Goal: Task Accomplishment & Management: Complete application form

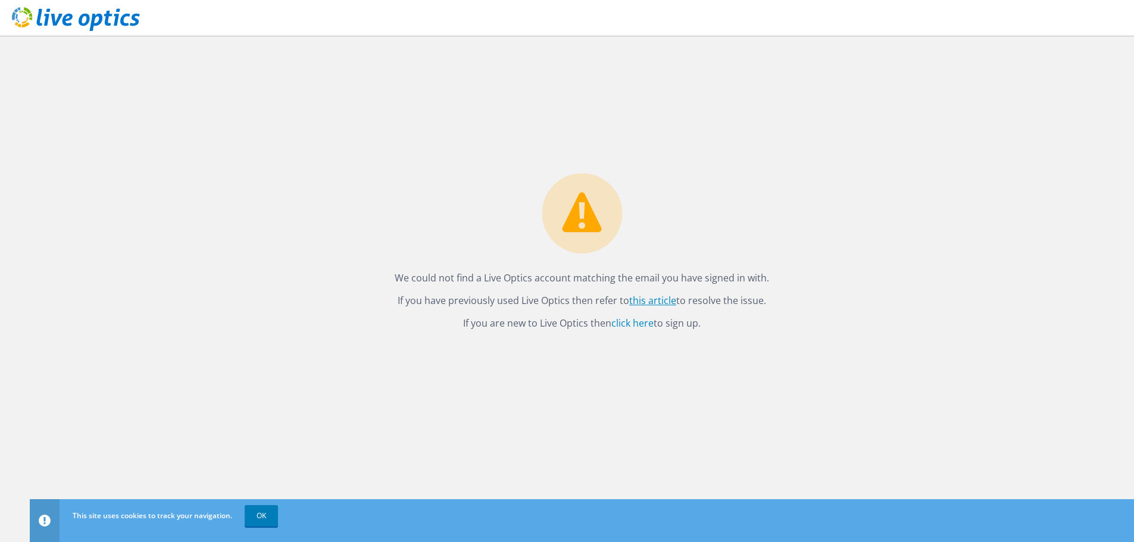
click at [663, 300] on link "this article" at bounding box center [652, 300] width 47 height 13
click at [634, 323] on link "click here" at bounding box center [632, 323] width 42 height 13
click at [257, 515] on link "OK" at bounding box center [261, 515] width 33 height 21
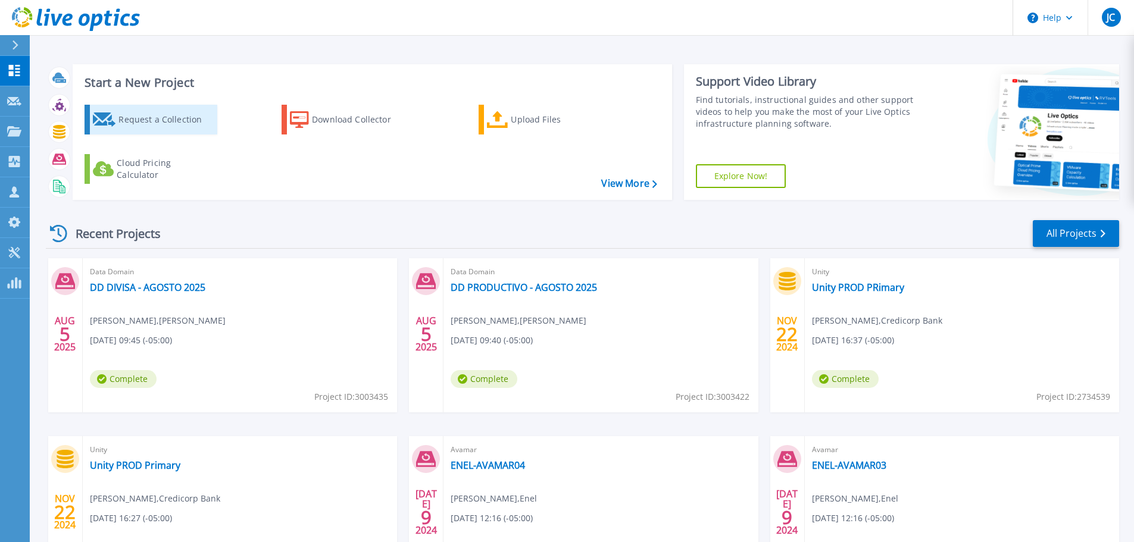
click at [121, 116] on div "Request a Collection" at bounding box center [165, 120] width 95 height 24
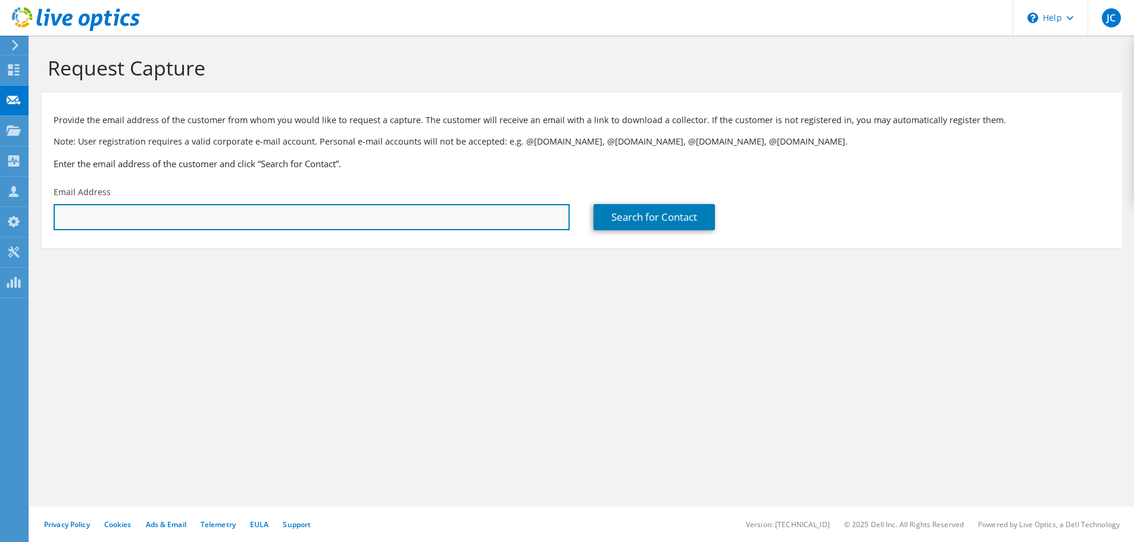
click at [176, 214] on input "text" at bounding box center [312, 217] width 516 height 26
drag, startPoint x: 123, startPoint y: 220, endPoint x: 39, endPoint y: 220, distance: 83.9
click at [39, 220] on section "Request Capture Provide the email address of the customer from whom you would l…" at bounding box center [582, 172] width 1104 height 272
paste input "[PERSON_NAME] <[PERSON_NAME][EMAIL_ADDRESS][PERSON_NAME][DOMAIN_NAME]>"
drag, startPoint x: 181, startPoint y: 218, endPoint x: 11, endPoint y: 220, distance: 169.6
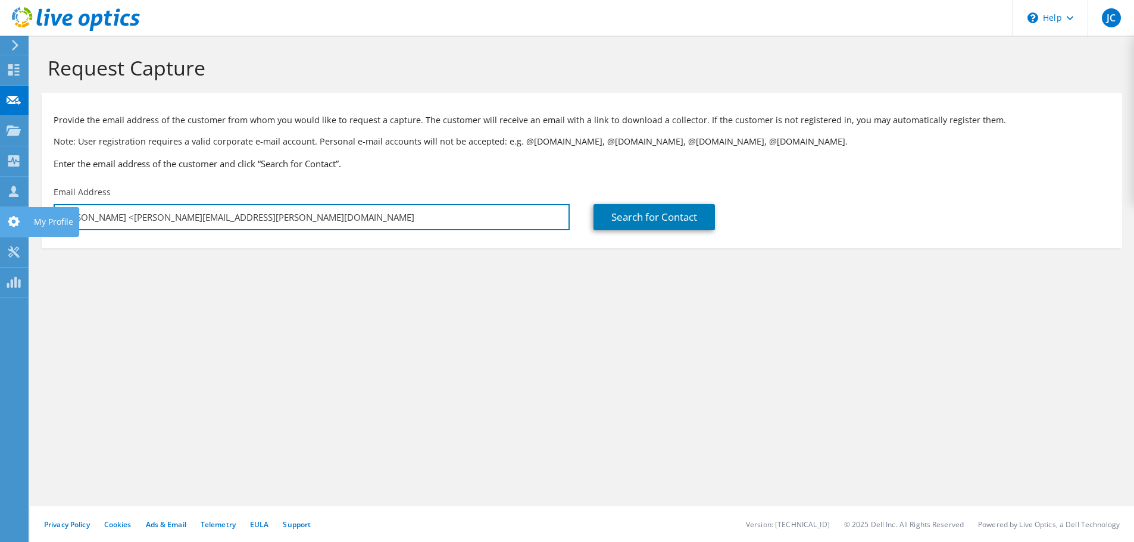
click at [11, 220] on div "JC Channel Partner [PERSON_NAME] [EMAIL_ADDRESS][DOMAIN_NAME] PAN DATA SERVICES…" at bounding box center [567, 271] width 1134 height 542
type input "[PERSON_NAME][EMAIL_ADDRESS][PERSON_NAME][DOMAIN_NAME]"
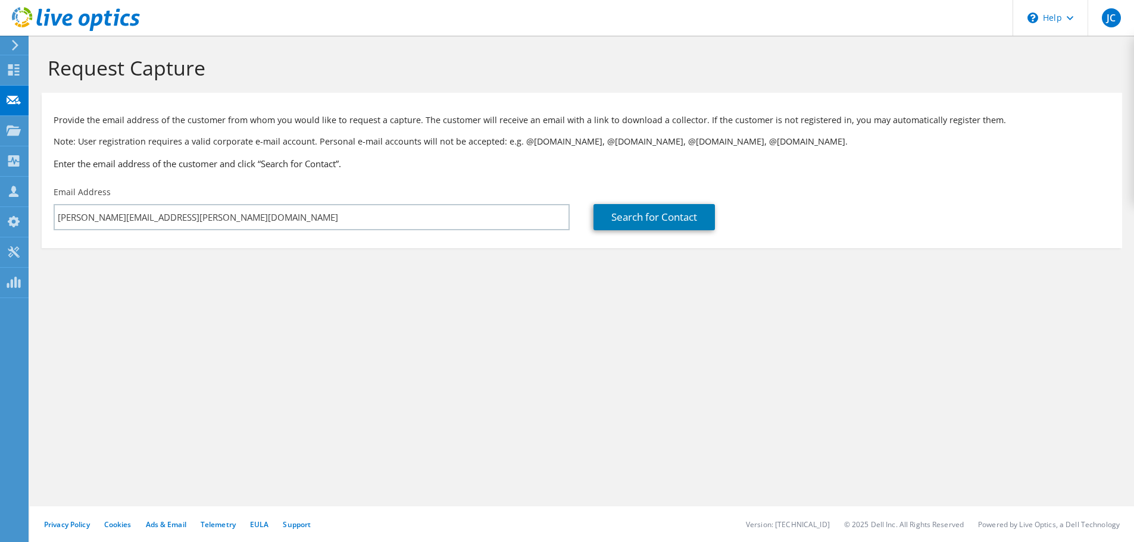
click at [376, 305] on section "Request Capture Provide the email address of the customer from whom you would l…" at bounding box center [582, 172] width 1104 height 272
click at [653, 215] on link "Search for Contact" at bounding box center [653, 217] width 121 height 26
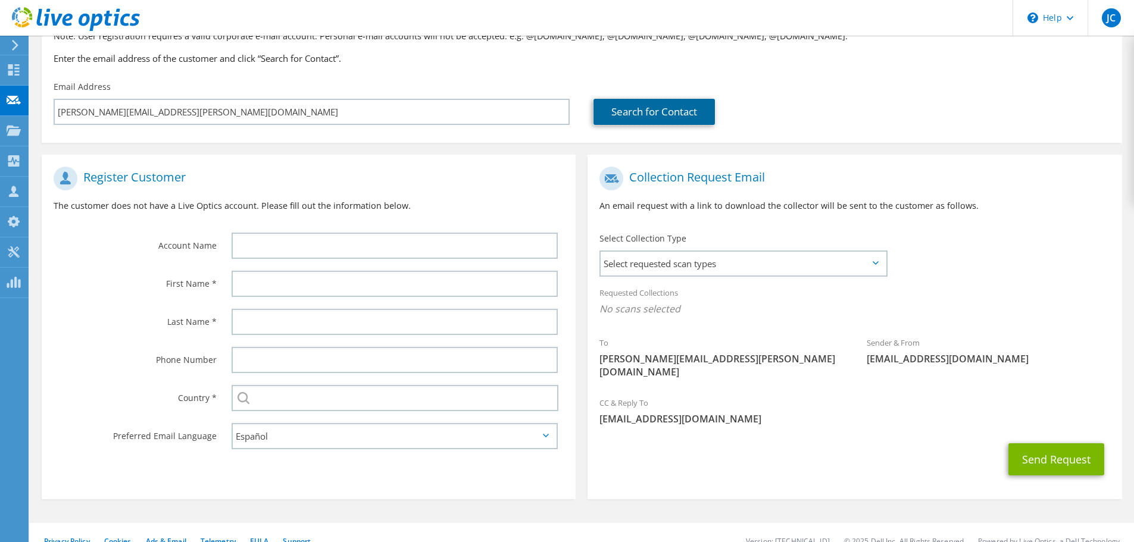
scroll to position [107, 0]
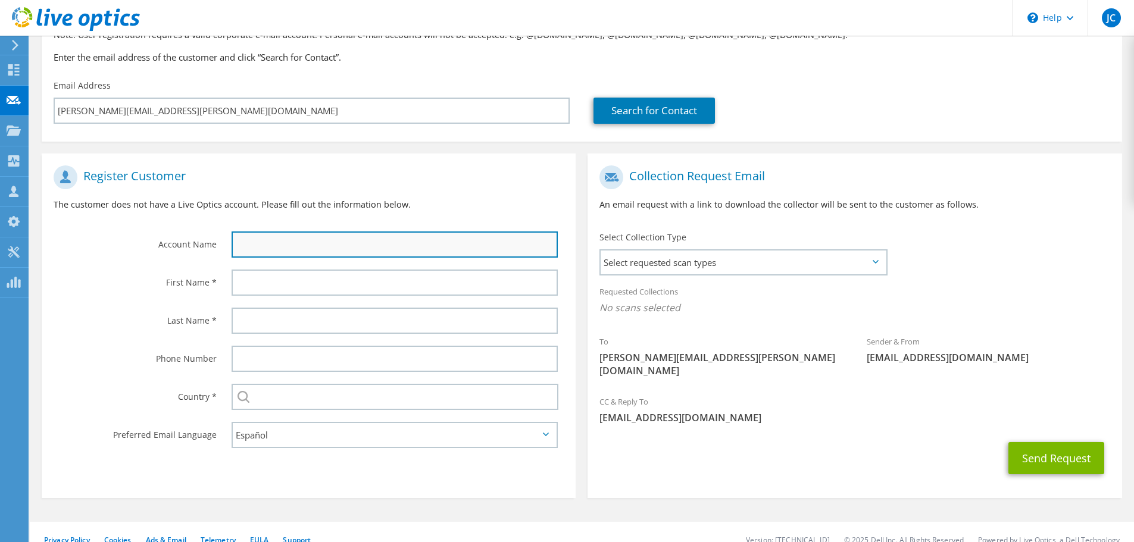
click at [316, 249] on input "text" at bounding box center [394, 244] width 326 height 26
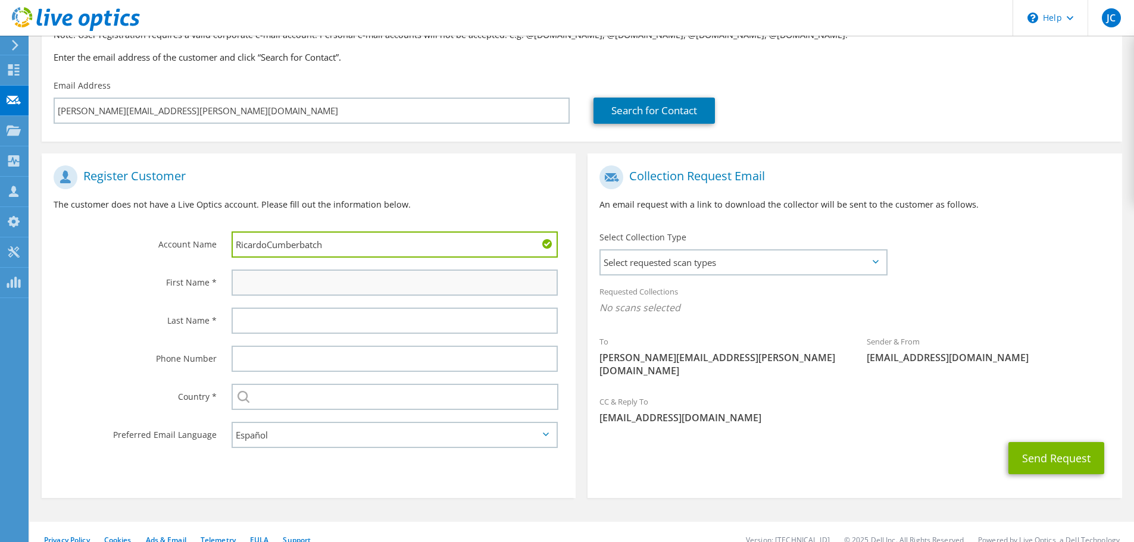
type input "RicardoCumberbatch"
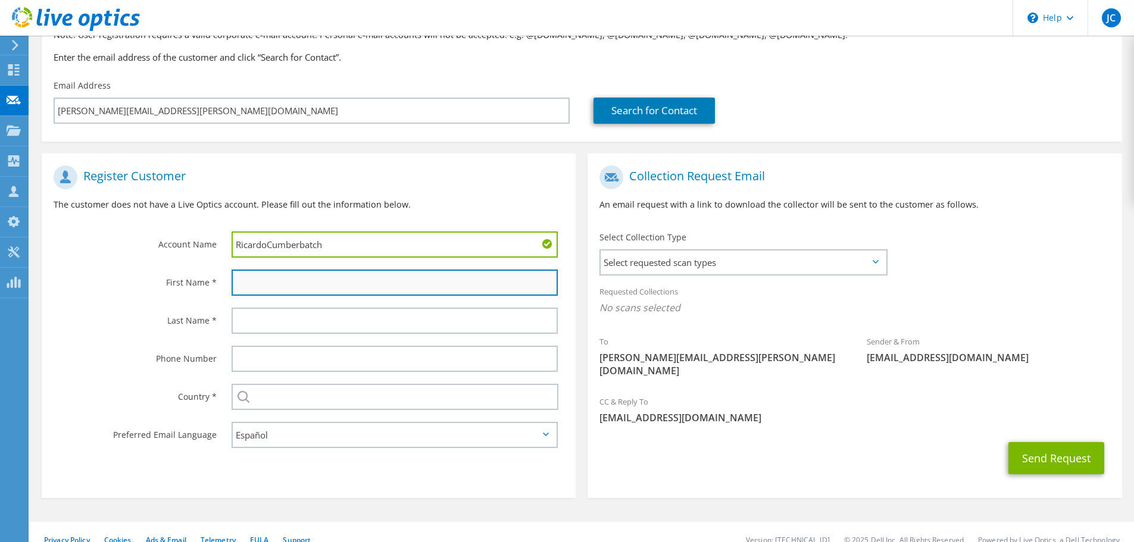
click at [298, 283] on input "text" at bounding box center [394, 283] width 326 height 26
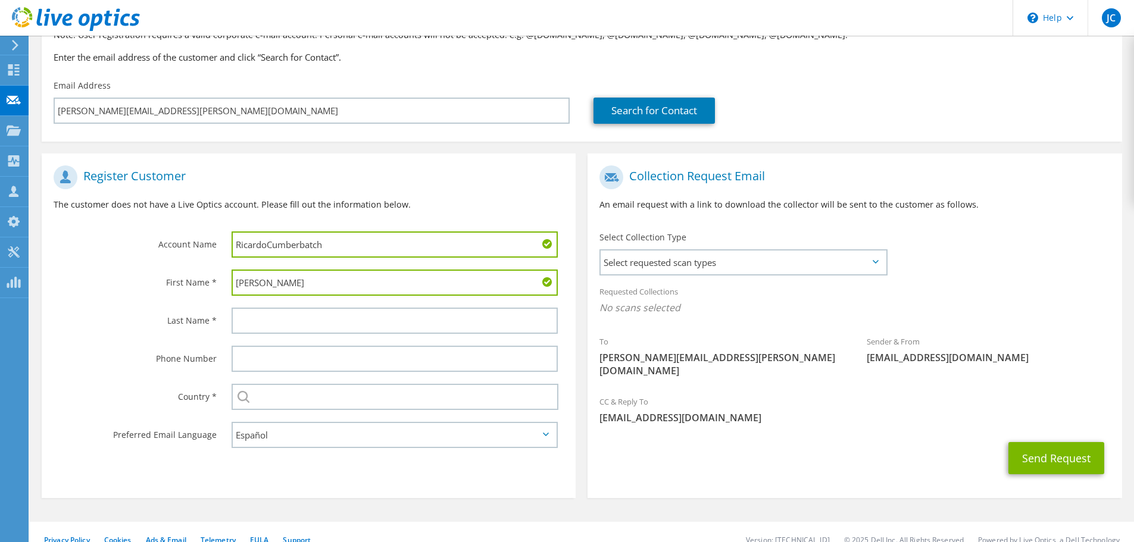
type input "[PERSON_NAME]"
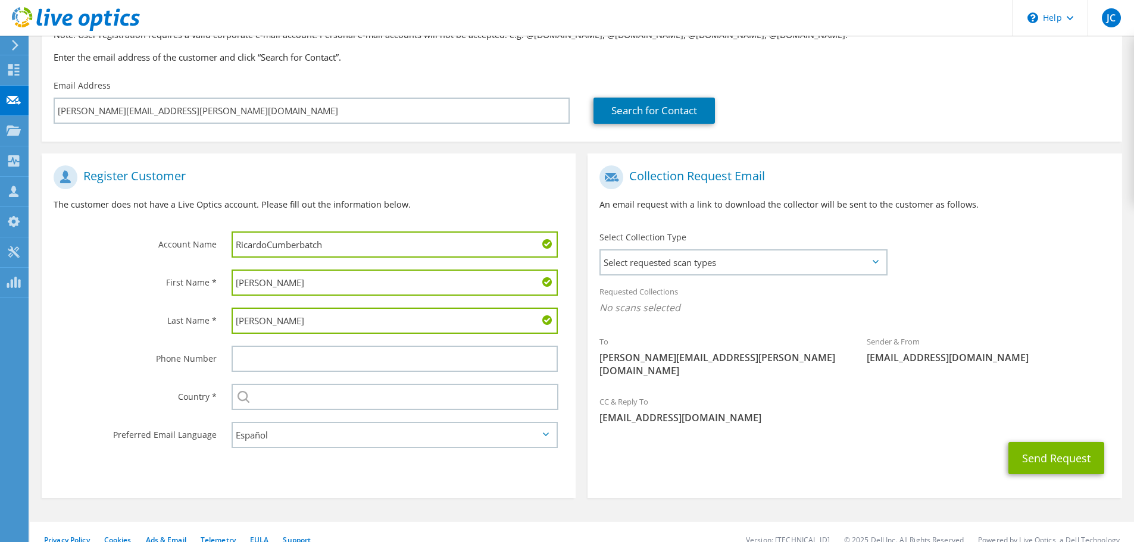
type input "[PERSON_NAME]"
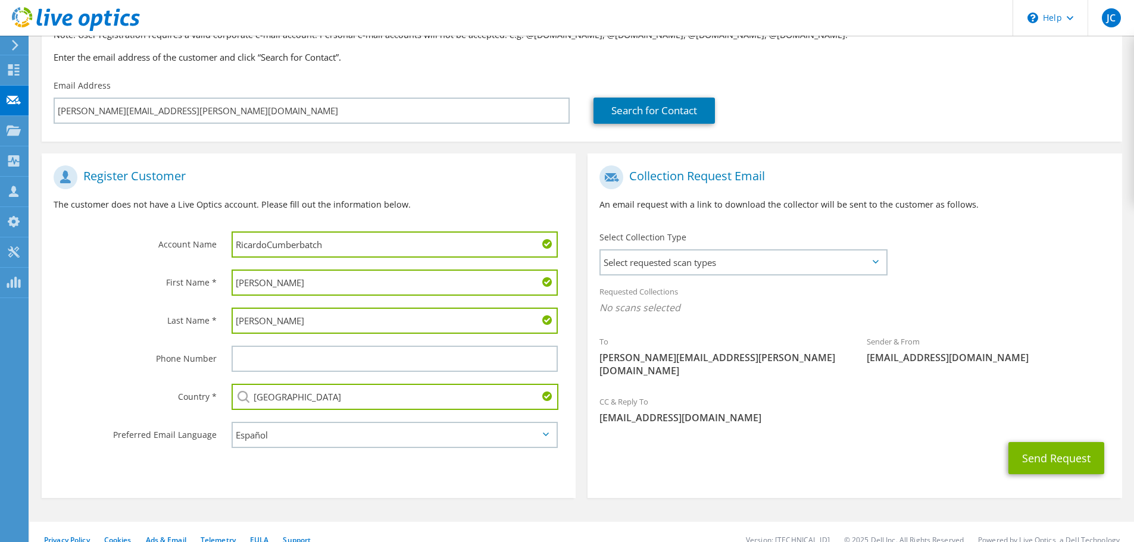
type input "[GEOGRAPHIC_DATA]"
click at [874, 265] on span "Select requested scan types" at bounding box center [742, 263] width 285 height 24
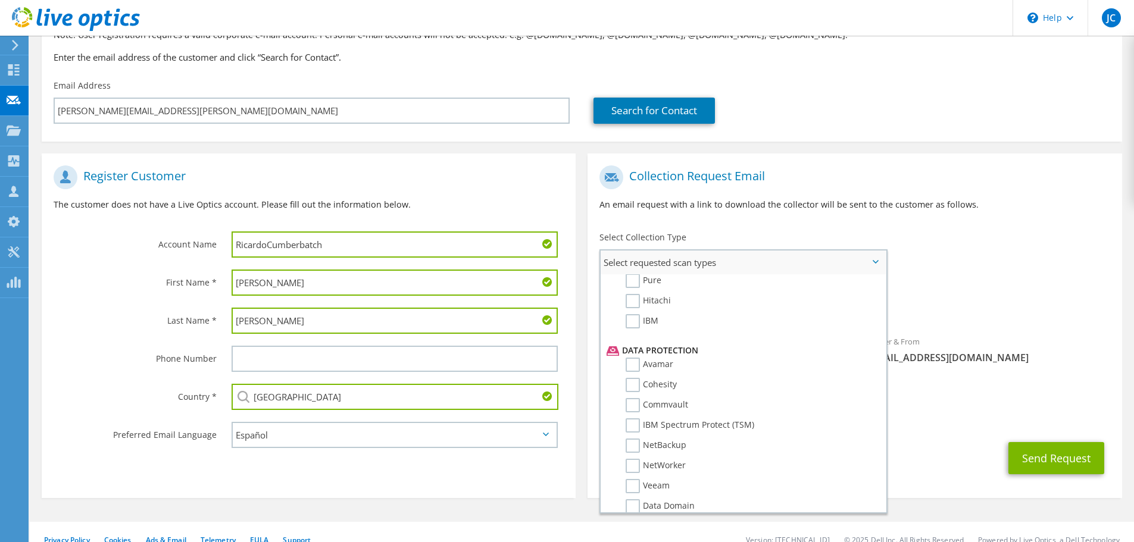
scroll to position [462, 0]
click at [639, 353] on label "Avamar" at bounding box center [649, 352] width 48 height 14
click at [0, 0] on input "Avamar" at bounding box center [0, 0] width 0 height 0
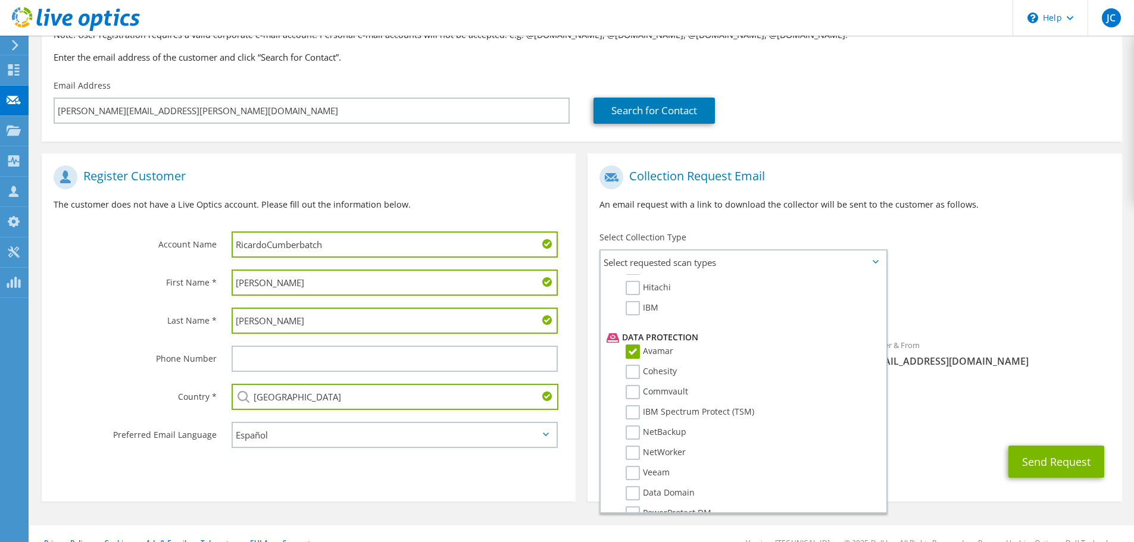
click at [943, 440] on div "Send Request" at bounding box center [854, 462] width 534 height 44
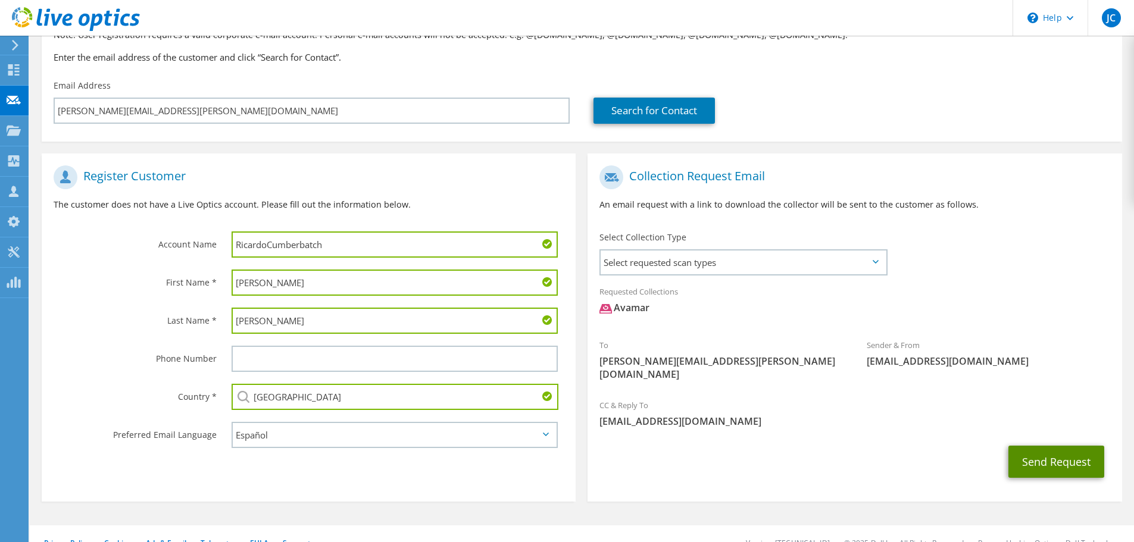
click at [1059, 448] on button "Send Request" at bounding box center [1056, 462] width 96 height 32
